Goal: Task Accomplishment & Management: Manage account settings

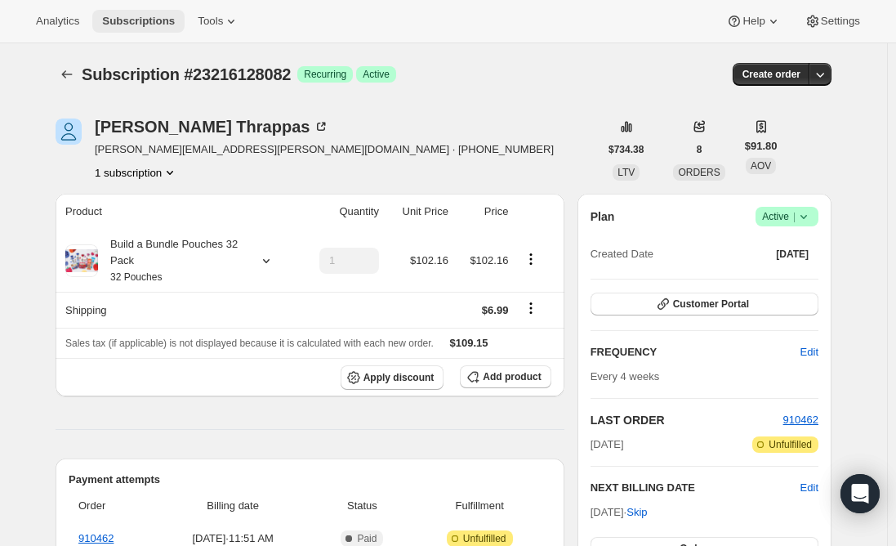
click at [132, 20] on span "Subscriptions" at bounding box center [138, 21] width 73 height 13
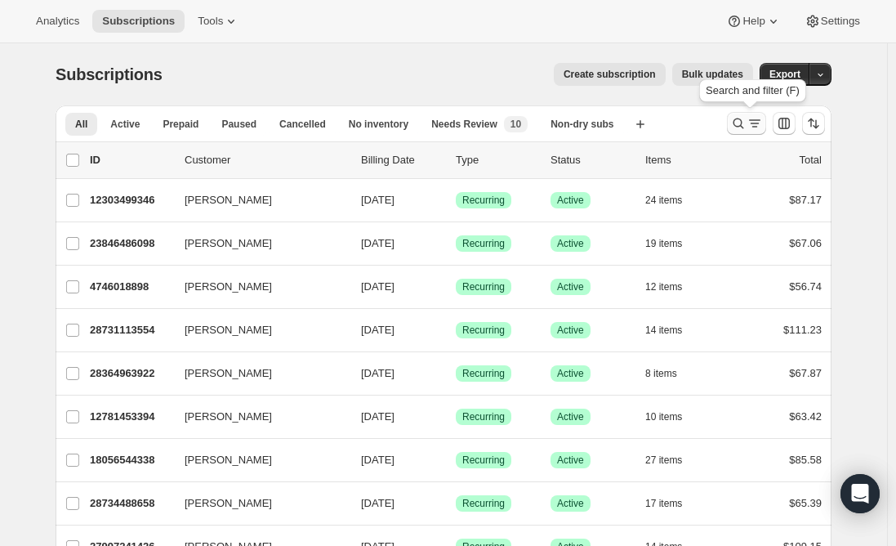
click at [745, 118] on icon "Search and filter results" at bounding box center [738, 123] width 16 height 16
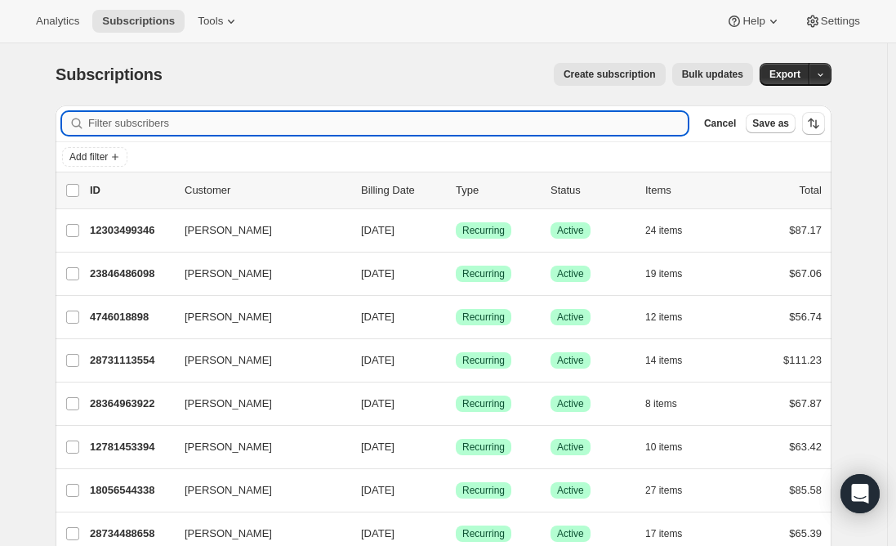
click at [335, 127] on input "Filter subscribers" at bounding box center [388, 123] width 600 height 23
paste input "[EMAIL_ADDRESS][PERSON_NAME][DOMAIN_NAME]"
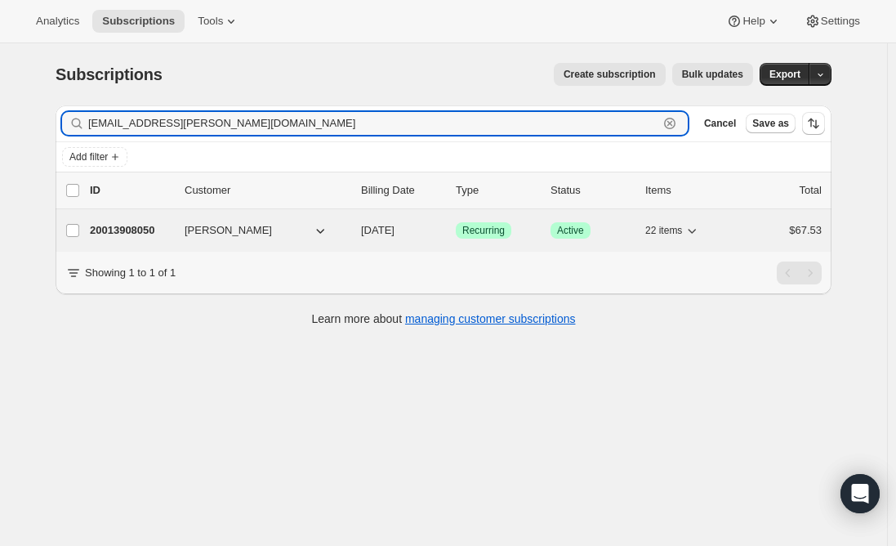
type input "[EMAIL_ADDRESS][PERSON_NAME][DOMAIN_NAME]"
click at [114, 234] on p "20013908050" at bounding box center [131, 230] width 82 height 16
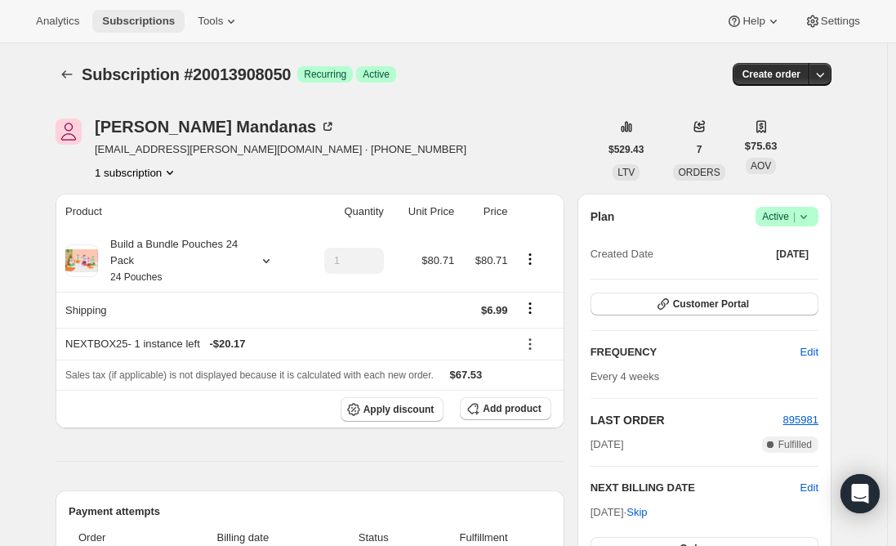
click at [136, 16] on span "Subscriptions" at bounding box center [138, 21] width 73 height 13
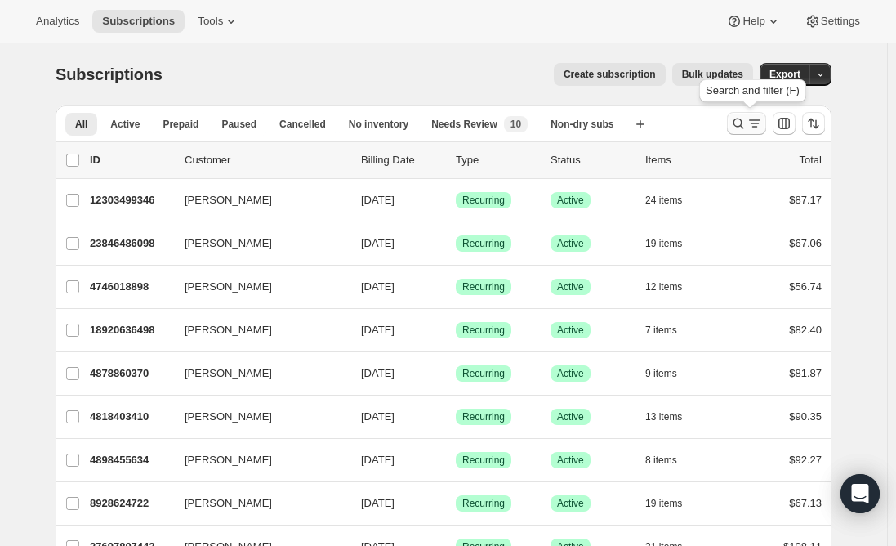
click at [752, 127] on icon "Search and filter results" at bounding box center [755, 123] width 16 height 16
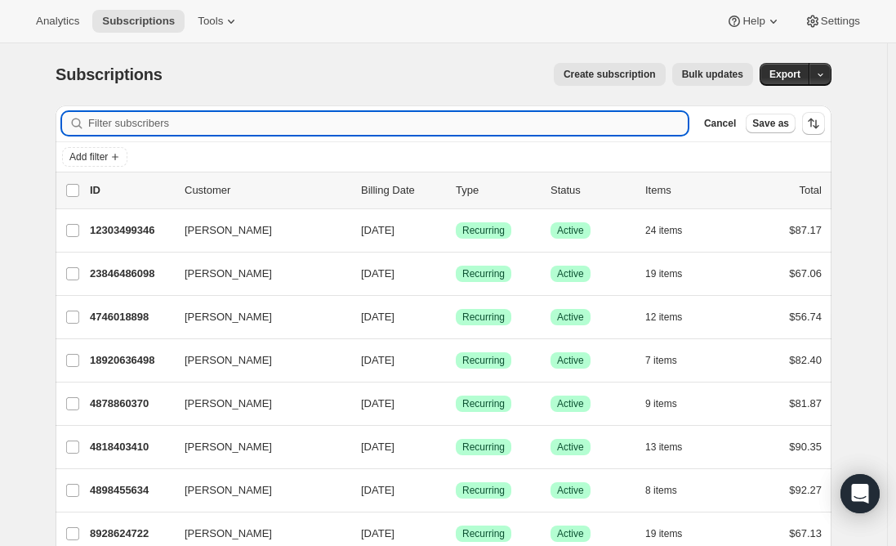
click at [253, 117] on input "Filter subscribers" at bounding box center [388, 123] width 600 height 23
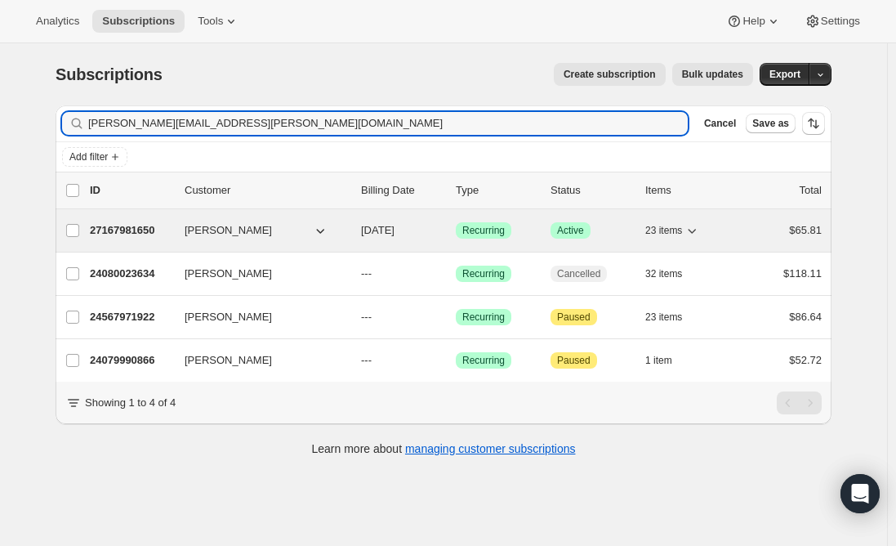
type input "[PERSON_NAME][EMAIL_ADDRESS][PERSON_NAME][DOMAIN_NAME]"
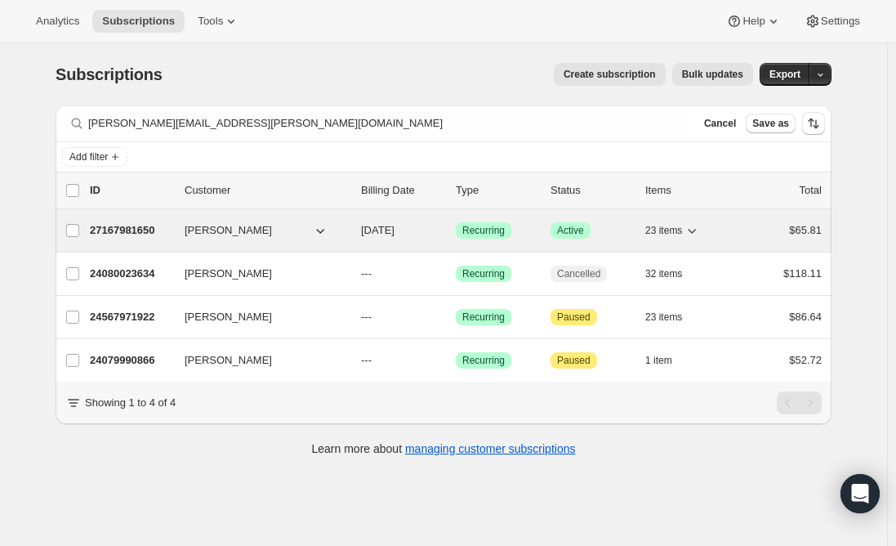
click at [128, 227] on p "27167981650" at bounding box center [131, 230] width 82 height 16
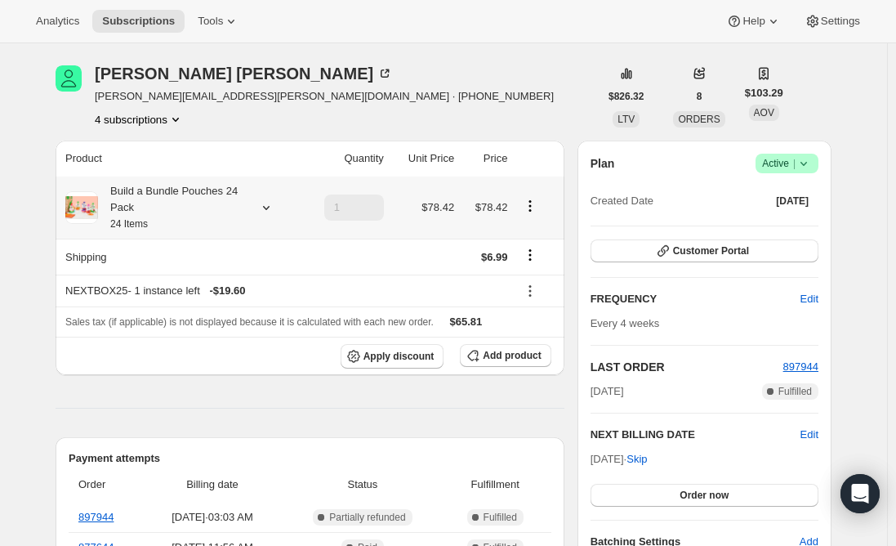
scroll to position [82, 0]
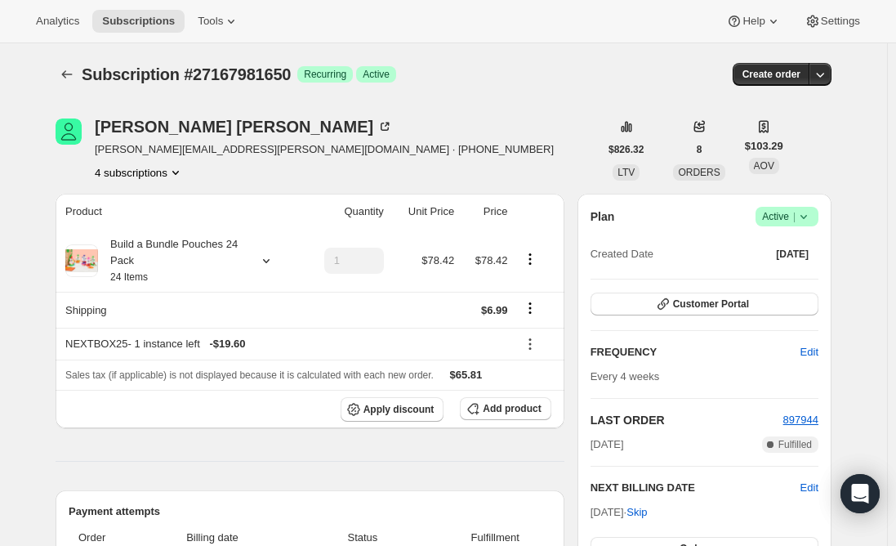
click at [508, 407] on span "Add product" at bounding box center [512, 408] width 58 height 13
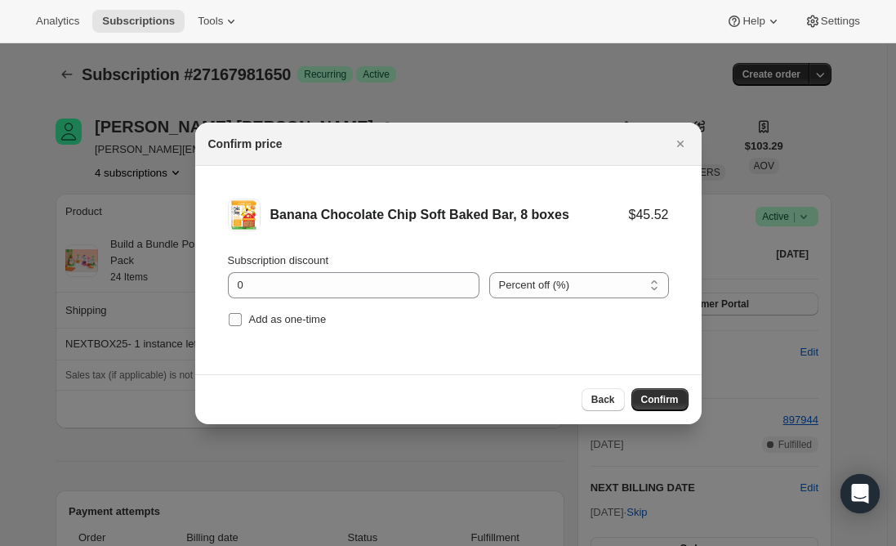
click at [233, 319] on input "Add as one-time" at bounding box center [235, 319] width 13 height 13
checkbox input "true"
click at [664, 399] on span "Confirm" at bounding box center [660, 399] width 38 height 13
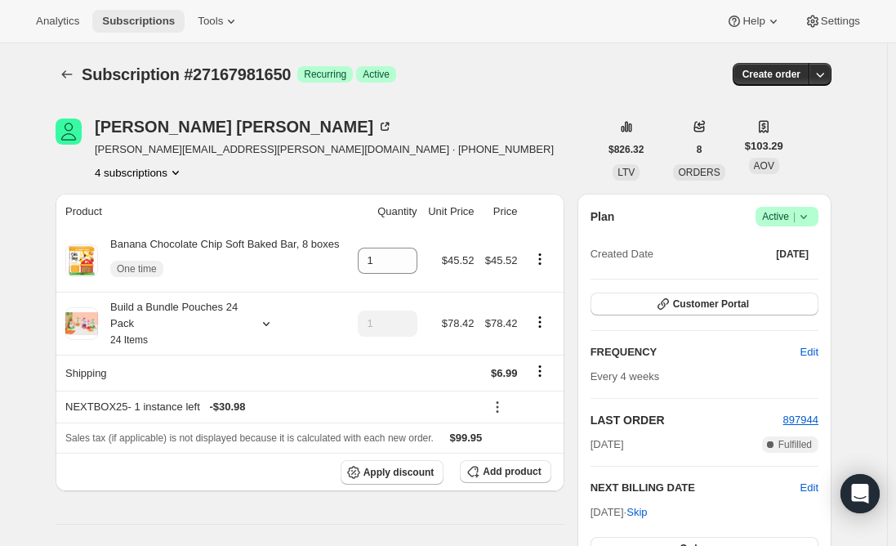
click at [123, 18] on span "Subscriptions" at bounding box center [138, 21] width 73 height 13
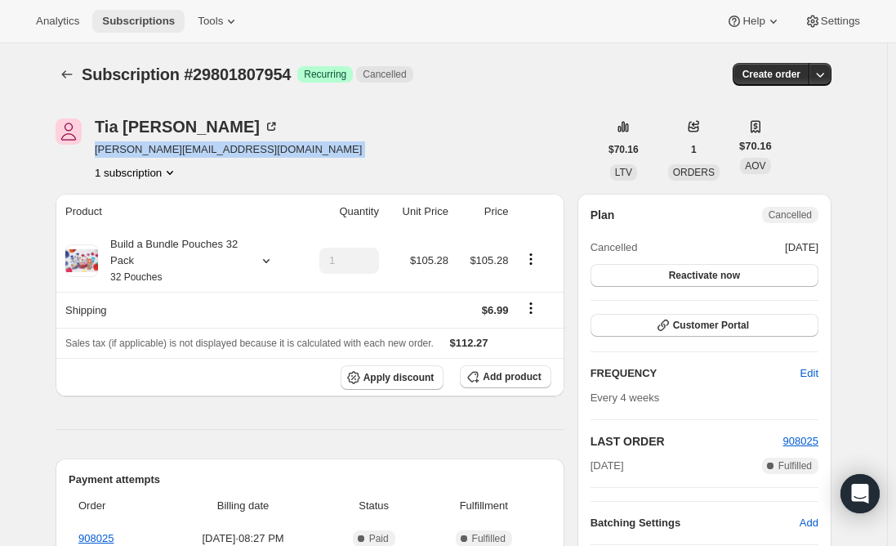
click at [134, 16] on span "Subscriptions" at bounding box center [138, 21] width 73 height 13
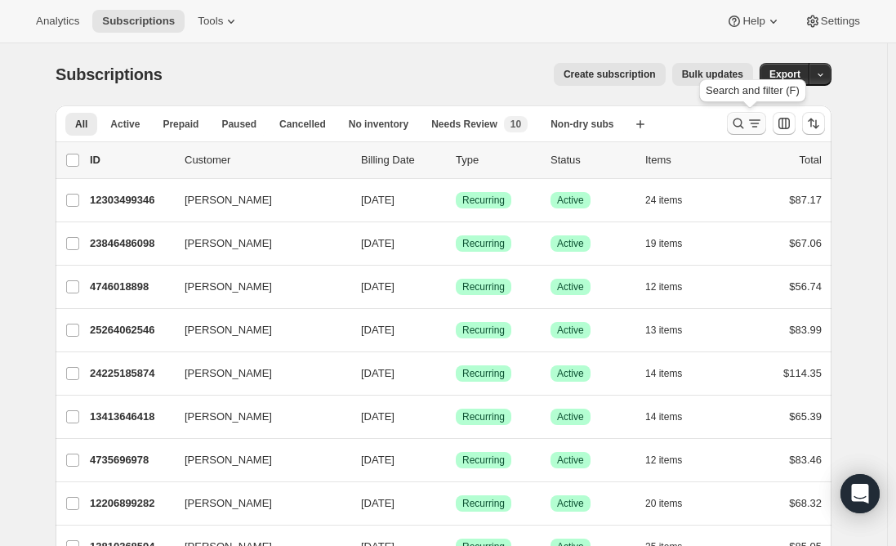
click at [737, 123] on icon "Search and filter results" at bounding box center [738, 123] width 16 height 16
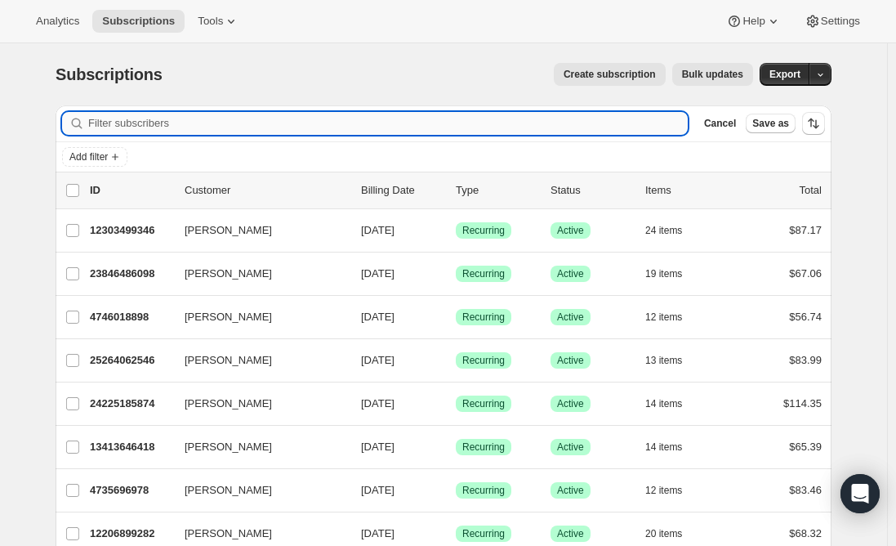
click at [366, 126] on input "Filter subscribers" at bounding box center [388, 123] width 600 height 23
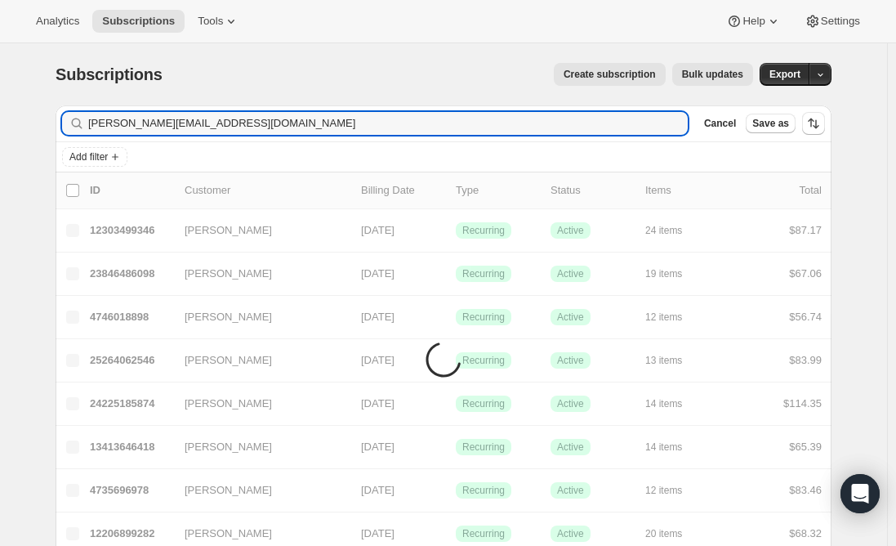
type input "jessica_loves_beach@yahoo.com"
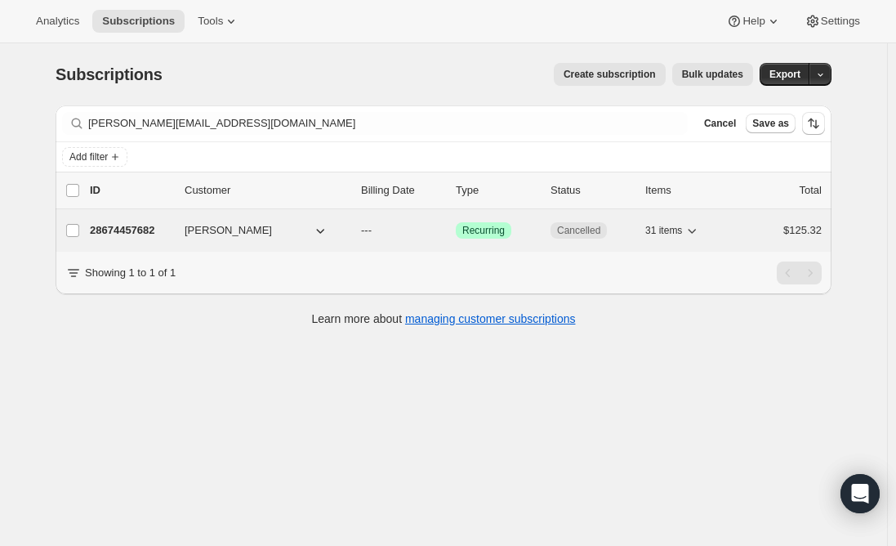
click at [145, 231] on p "28674457682" at bounding box center [131, 230] width 82 height 16
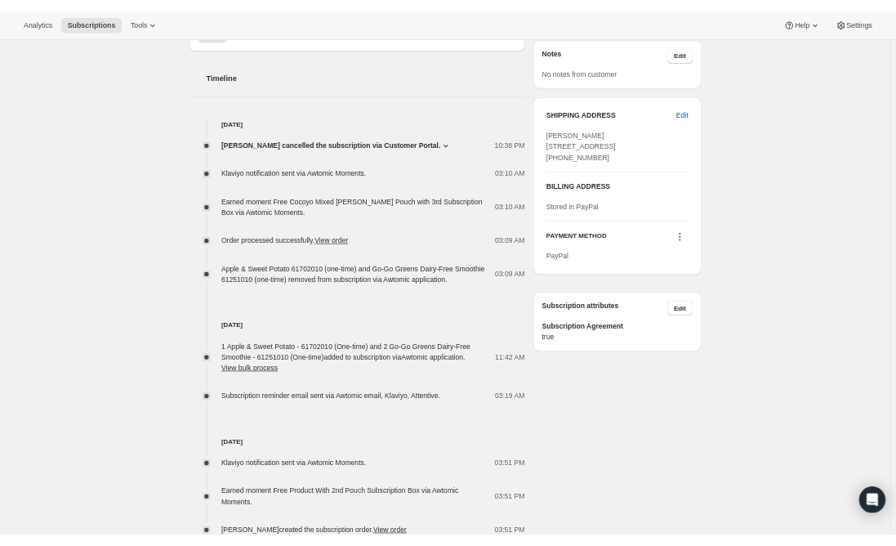
scroll to position [605, 0]
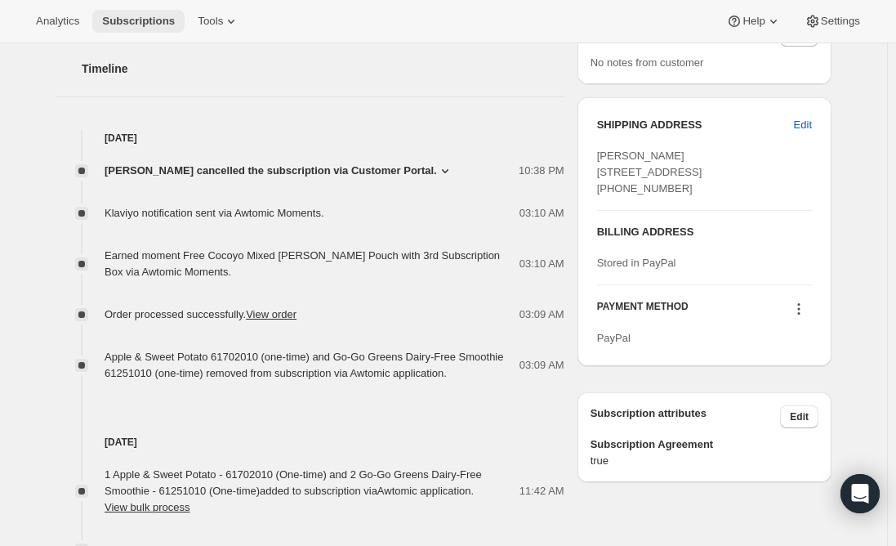
click at [129, 11] on button "Subscriptions" at bounding box center [138, 21] width 92 height 23
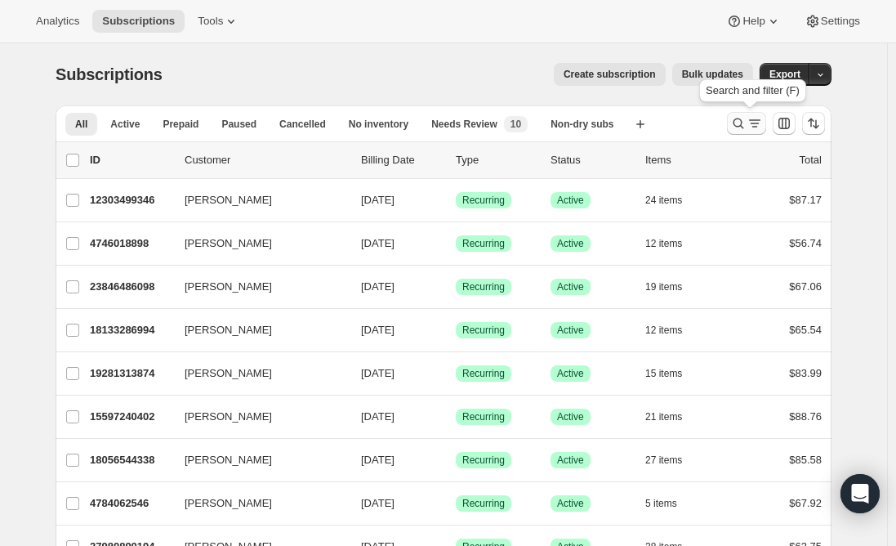
click at [743, 119] on icon "Search and filter results" at bounding box center [739, 123] width 11 height 11
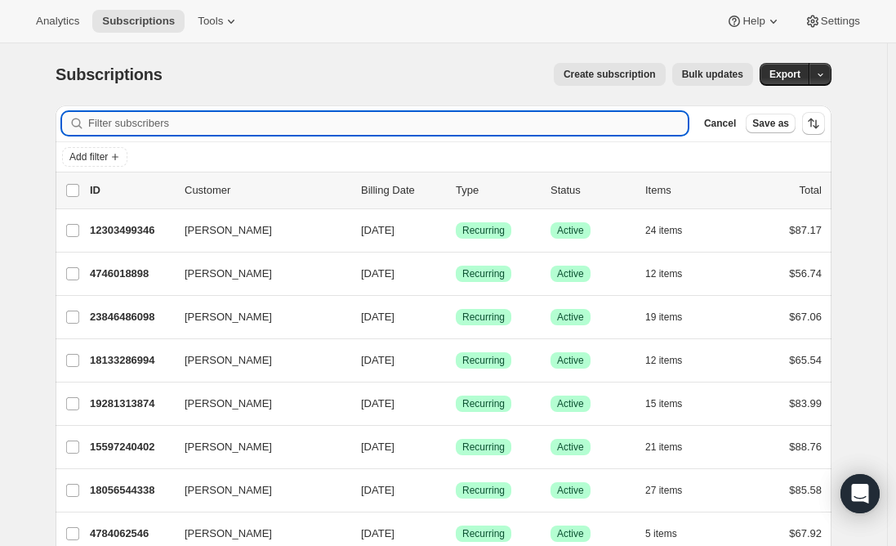
click at [266, 114] on input "Filter subscribers" at bounding box center [388, 123] width 600 height 23
paste input "cvannessa88@gmail.com"
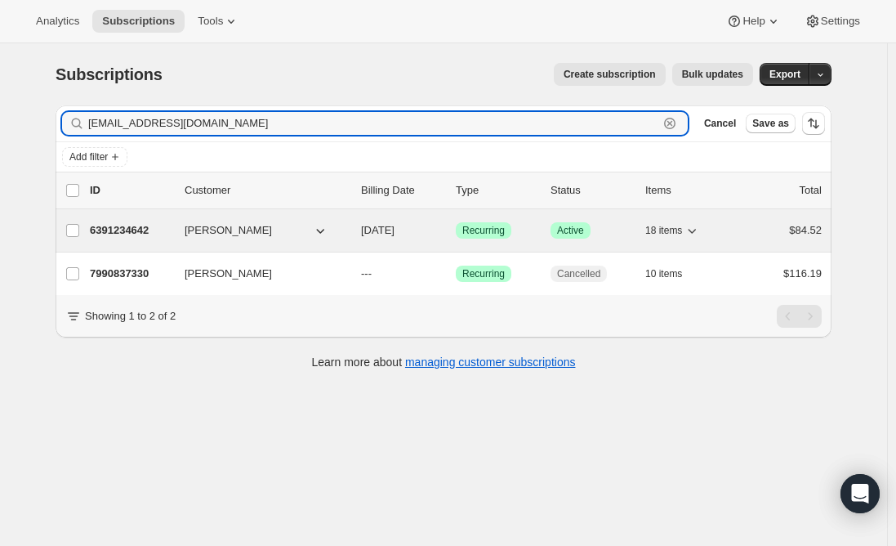
type input "cvannessa88@gmail.com"
click at [119, 230] on p "6391234642" at bounding box center [131, 230] width 82 height 16
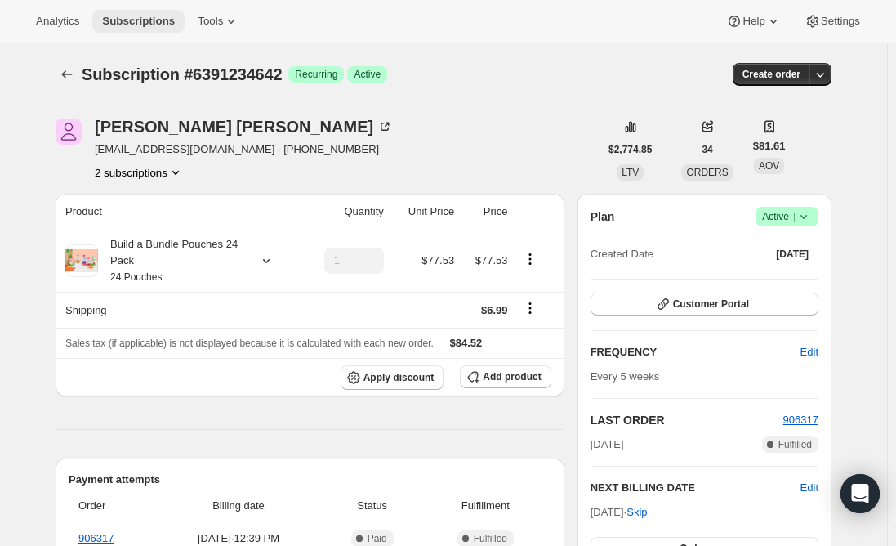
click at [132, 16] on span "Subscriptions" at bounding box center [138, 21] width 73 height 13
